Goal: Information Seeking & Learning: Learn about a topic

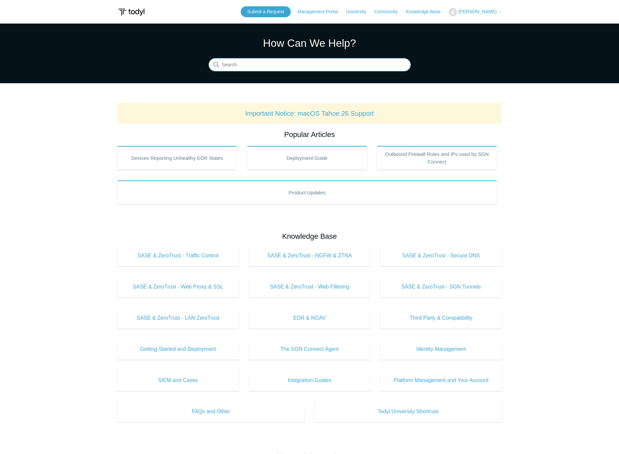
click at [397, 67] on input "Search" at bounding box center [309, 64] width 202 height 13
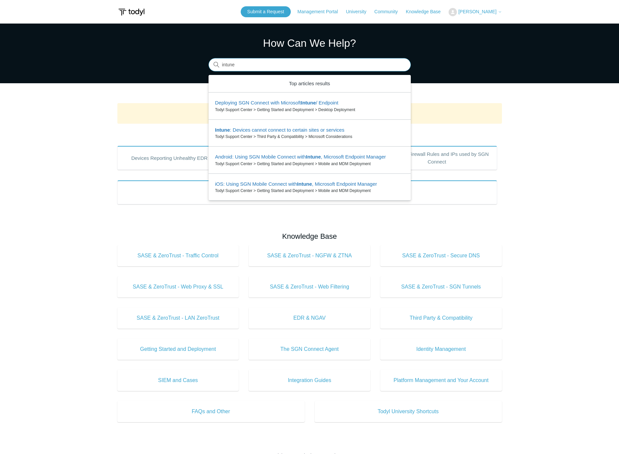
type input "intune"
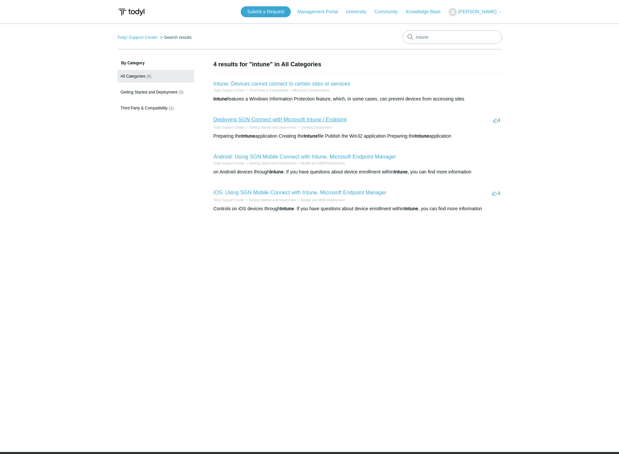
click at [323, 120] on link "Deploying SGN Connect with Microsoft Intune / Endpoint" at bounding box center [279, 120] width 133 height 6
